Goal: Find specific page/section: Find specific page/section

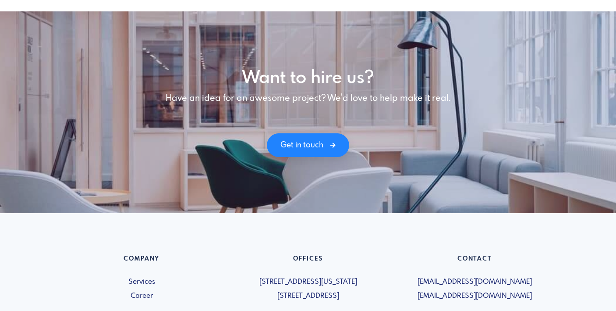
scroll to position [1229, 0]
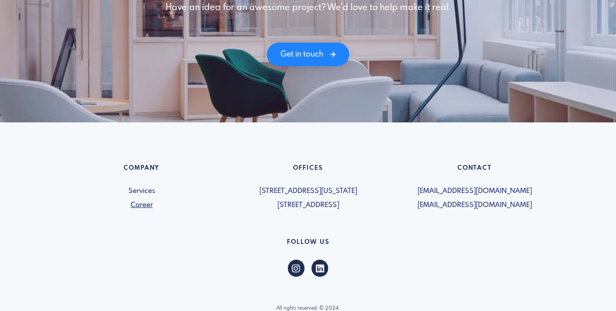
click at [150, 204] on link "Career" at bounding box center [142, 205] width 156 height 11
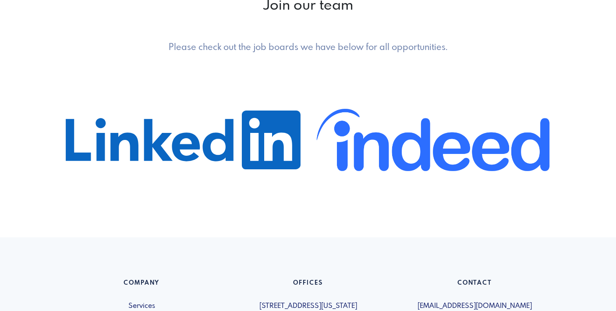
scroll to position [575, 0]
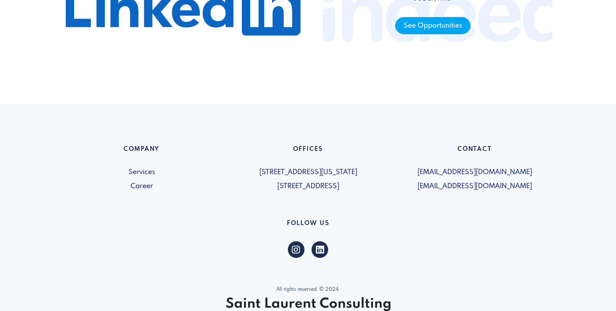
click at [452, 29] on span "See Opportunities" at bounding box center [432, 25] width 75 height 17
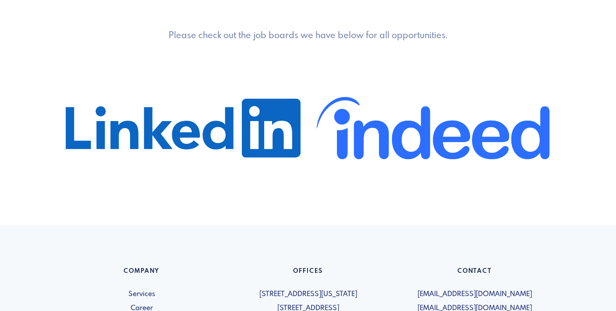
scroll to position [399, 0]
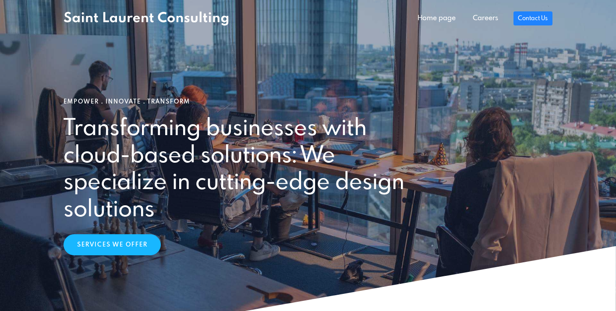
scroll to position [1229, 0]
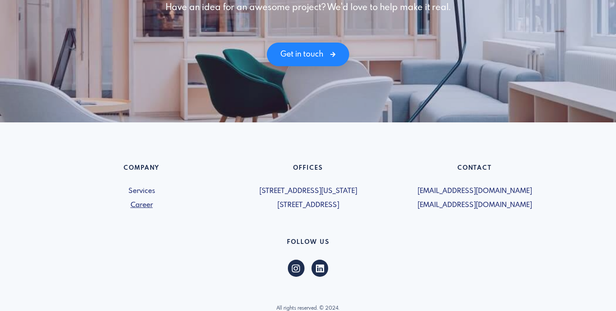
click at [141, 206] on link "Career" at bounding box center [142, 205] width 156 height 11
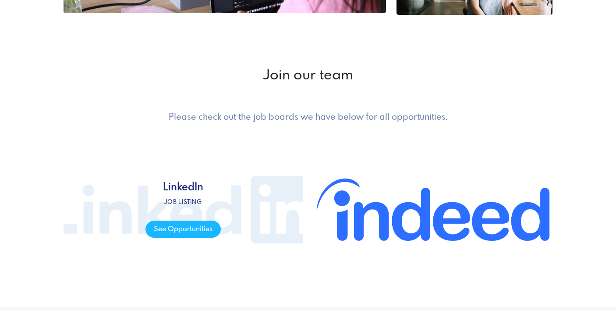
scroll to position [390, 0]
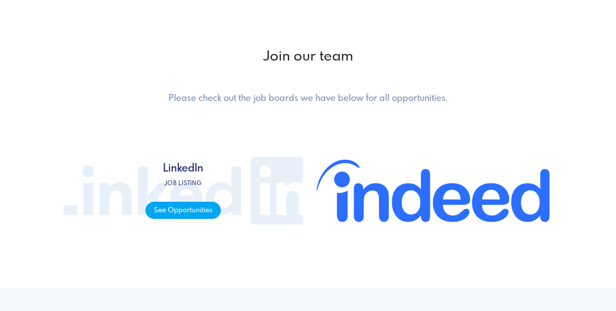
click at [174, 214] on span "See Opportunities" at bounding box center [183, 210] width 75 height 17
